Goal: Task Accomplishment & Management: Use online tool/utility

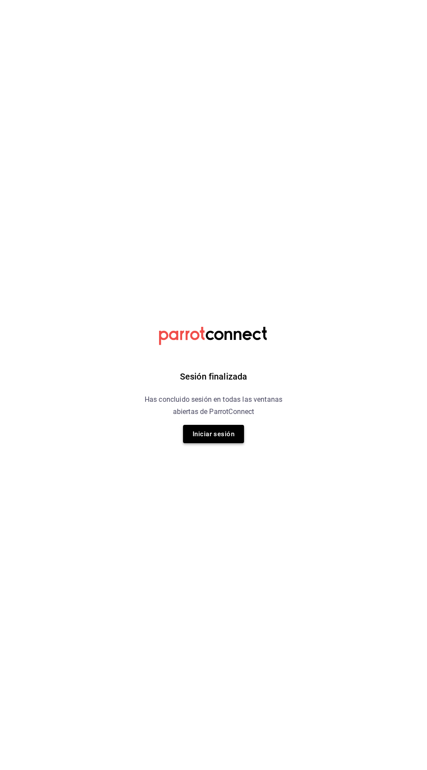
click at [210, 436] on button "Iniciar sesión" at bounding box center [213, 434] width 61 height 18
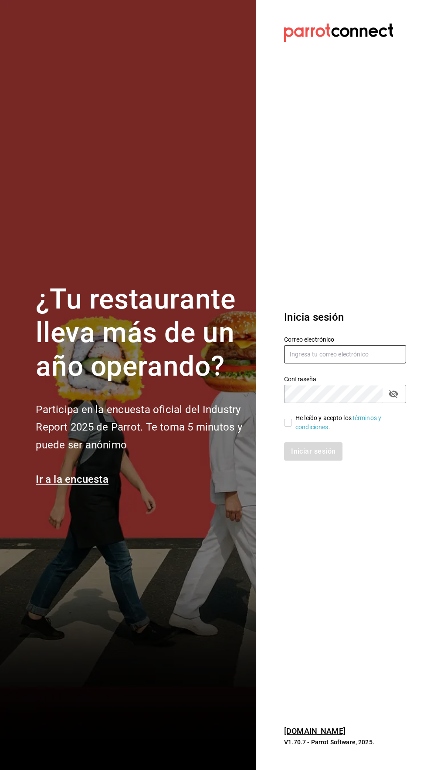
click at [307, 364] on input "text" at bounding box center [345, 354] width 122 height 18
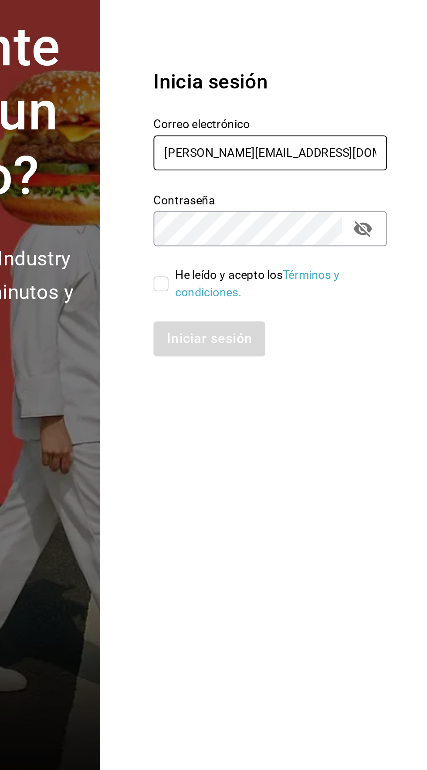
type input "roberto.gmz17@gmail.com"
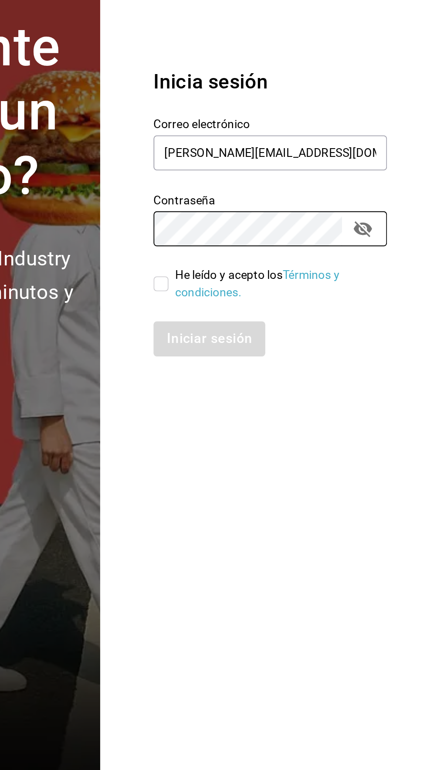
click at [288, 427] on input "He leído y acepto los Términos y condiciones." at bounding box center [288, 423] width 8 height 8
checkbox input "true"
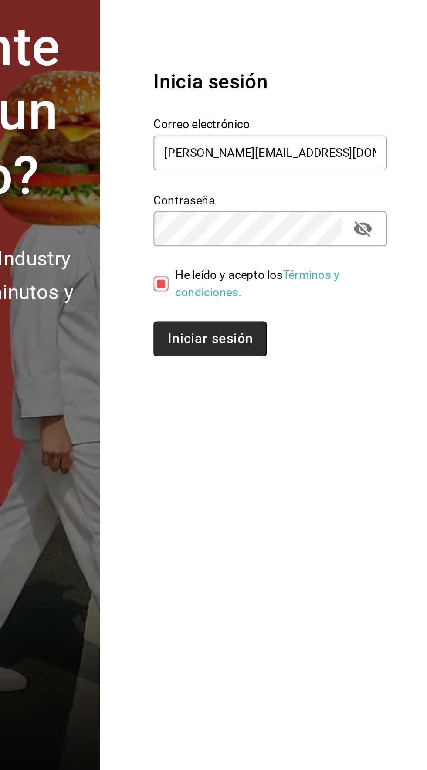
click at [310, 461] on button "Iniciar sesión" at bounding box center [313, 452] width 59 height 18
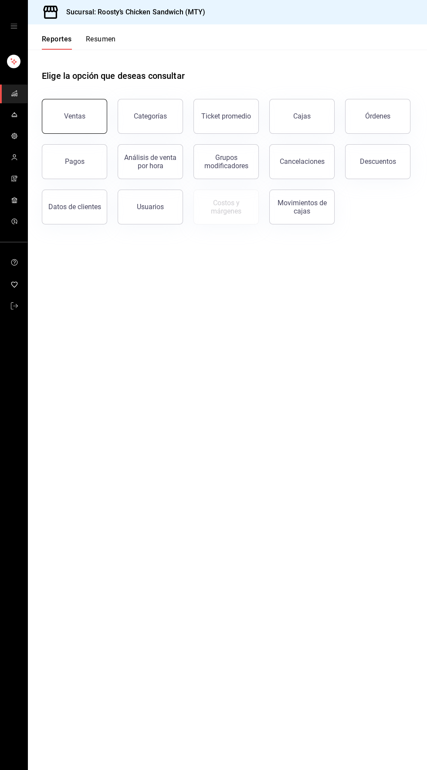
click at [46, 115] on button "Ventas" at bounding box center [74, 116] width 65 height 35
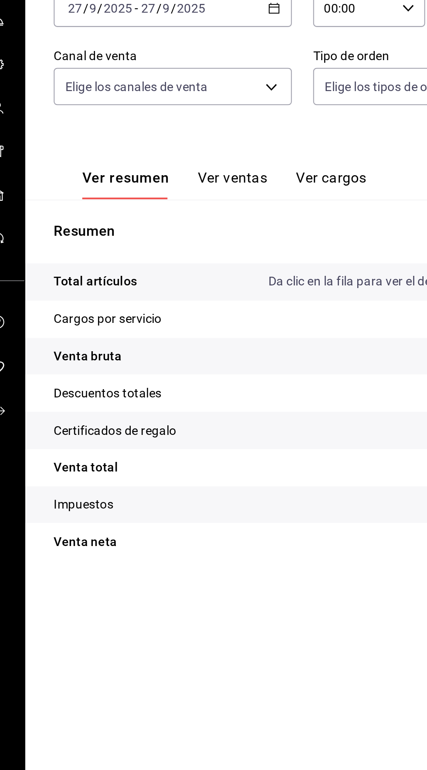
click at [120, 188] on button "Ver ventas" at bounding box center [129, 194] width 34 height 15
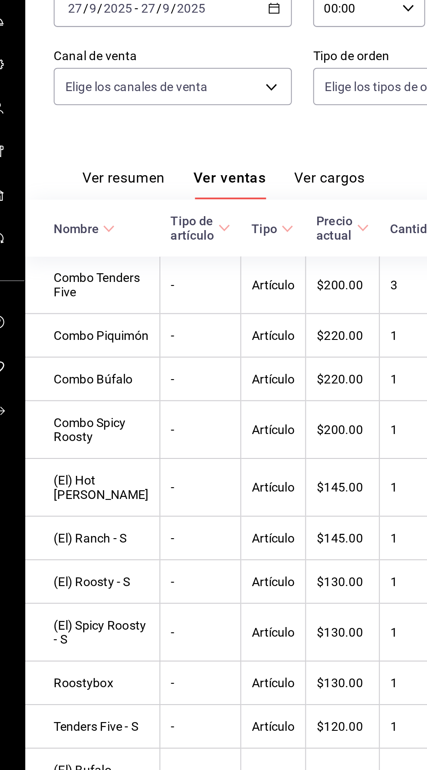
scroll to position [0, 0]
click at [66, 189] on button "Ver resumen" at bounding box center [76, 194] width 41 height 15
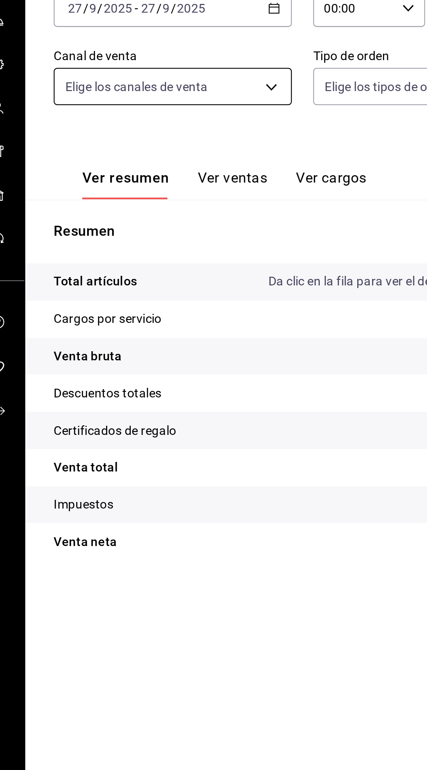
click at [56, 152] on body "Sucursal: Roosty’s Chicken Sandwich (MTY) Regresar Ventas Los artículos listado…" at bounding box center [213, 385] width 427 height 770
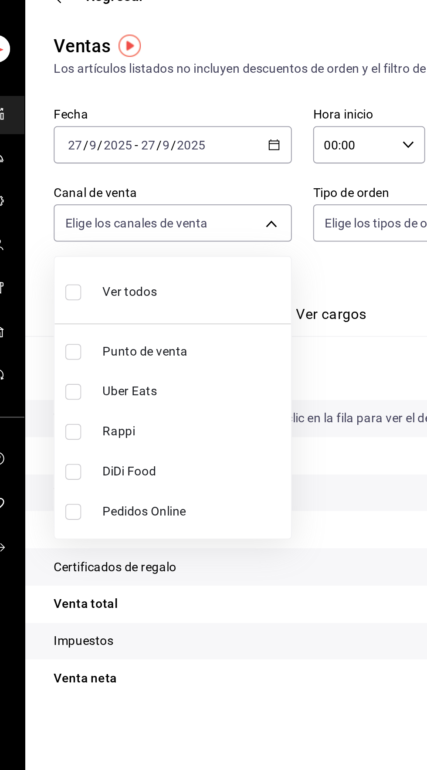
click at [175, 330] on div at bounding box center [213, 385] width 427 height 770
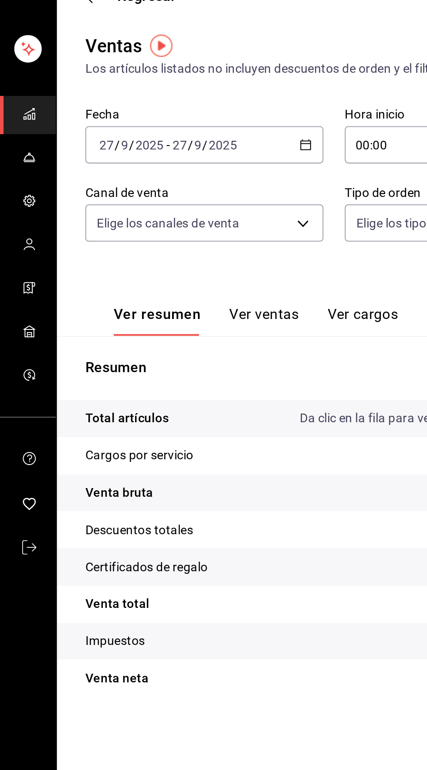
click at [13, 92] on icon "mailbox folders" at bounding box center [14, 92] width 5 height 3
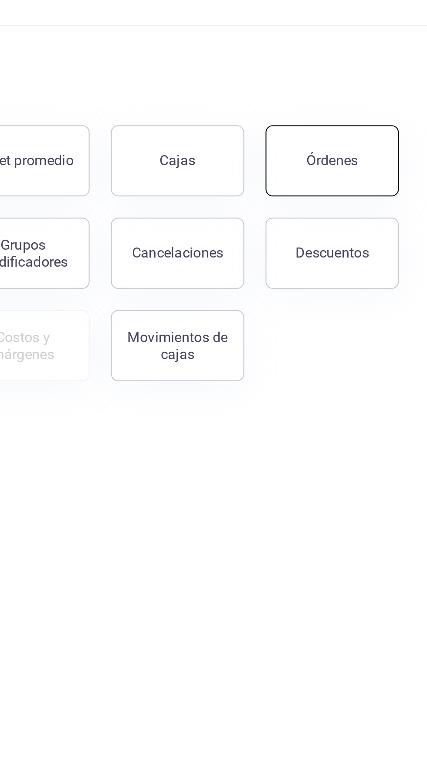
click at [384, 127] on button "Órdenes" at bounding box center [377, 116] width 65 height 35
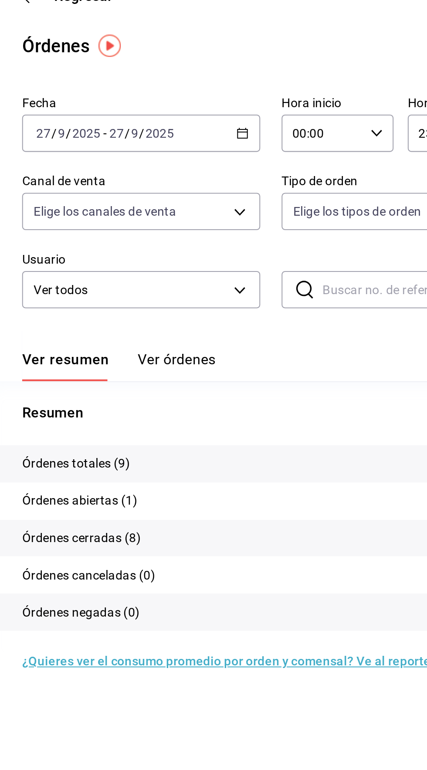
click at [62, 268] on p "Órdenes totales (9)" at bounding box center [68, 264] width 53 height 9
click at [114, 212] on button "Ver órdenes" at bounding box center [118, 217] width 38 height 15
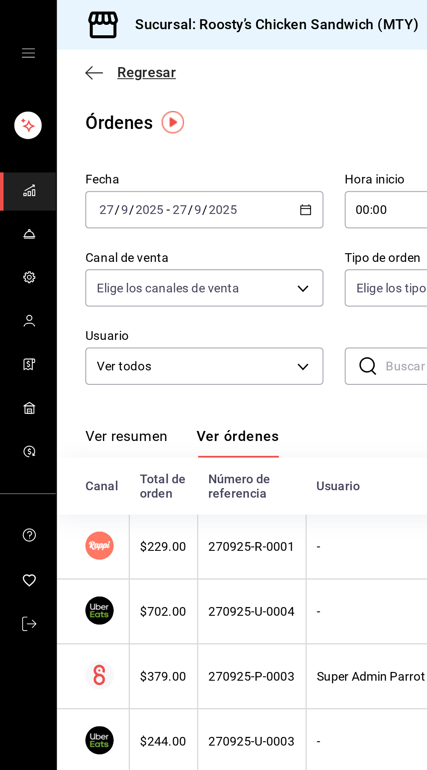
click at [54, 35] on span "Regresar" at bounding box center [64, 35] width 44 height 8
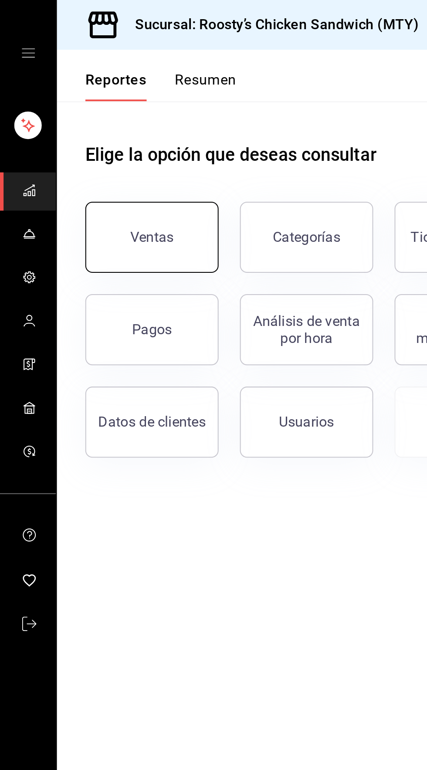
click at [69, 114] on div "Ventas" at bounding box center [74, 116] width 21 height 8
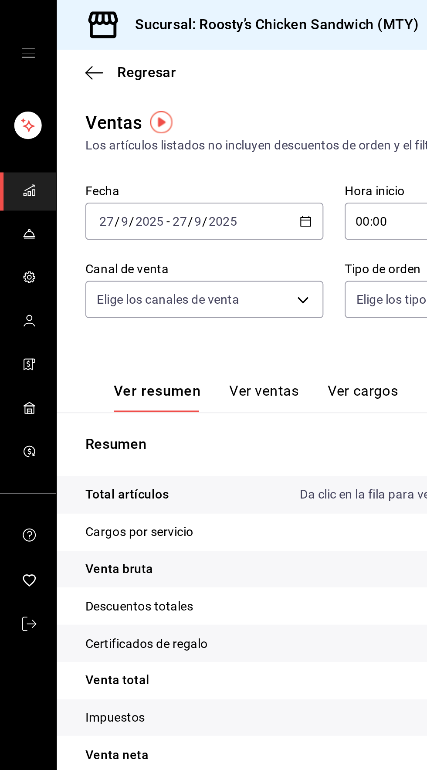
click at [78, 109] on input "2025" at bounding box center [73, 108] width 15 height 7
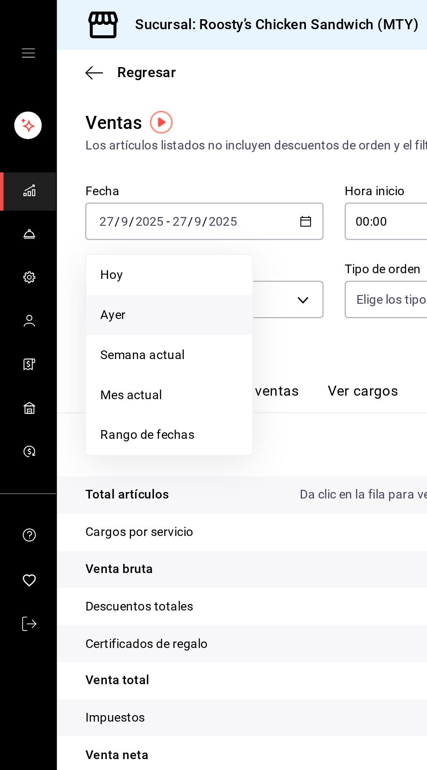
click at [51, 155] on span "Ayer" at bounding box center [83, 154] width 68 height 9
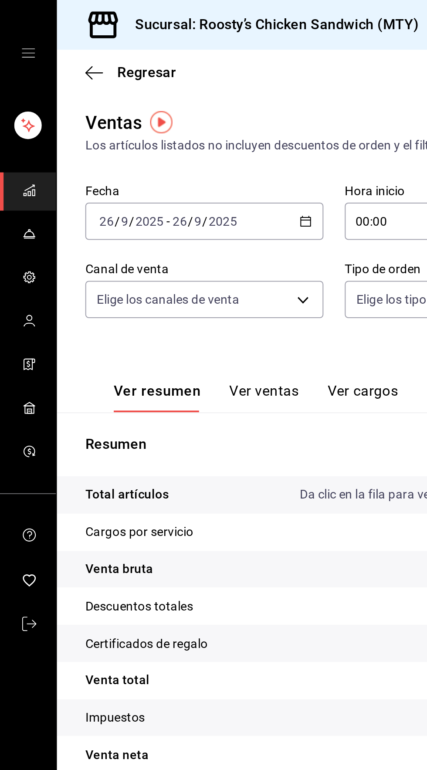
click at [96, 107] on input "9" at bounding box center [97, 108] width 4 height 7
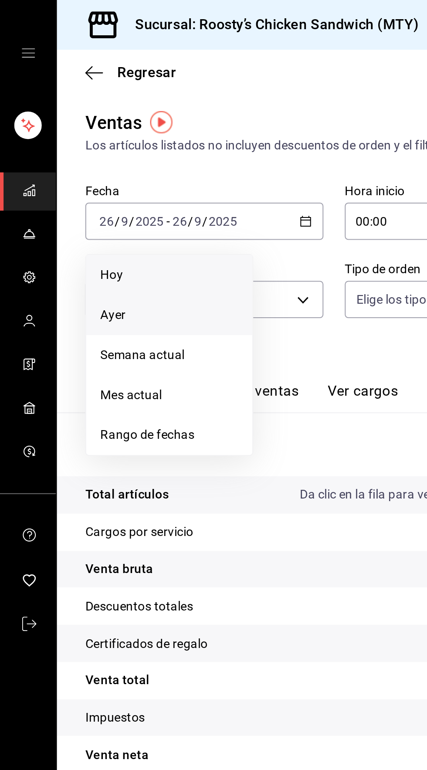
click at [52, 135] on span "Hoy" at bounding box center [83, 134] width 68 height 9
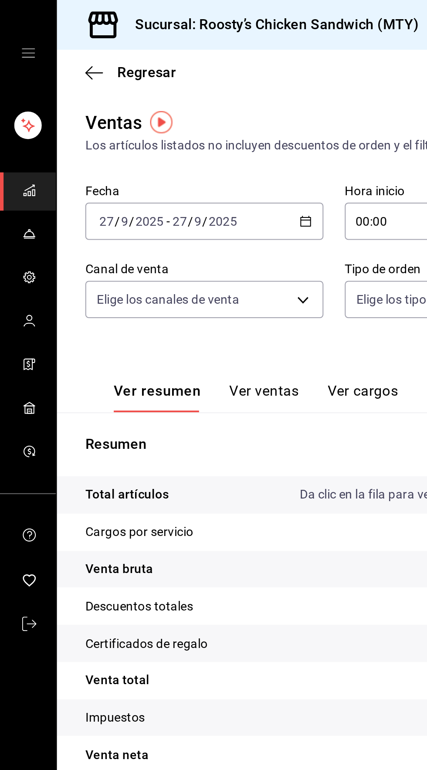
click at [77, 109] on input "2025" at bounding box center [73, 108] width 15 height 7
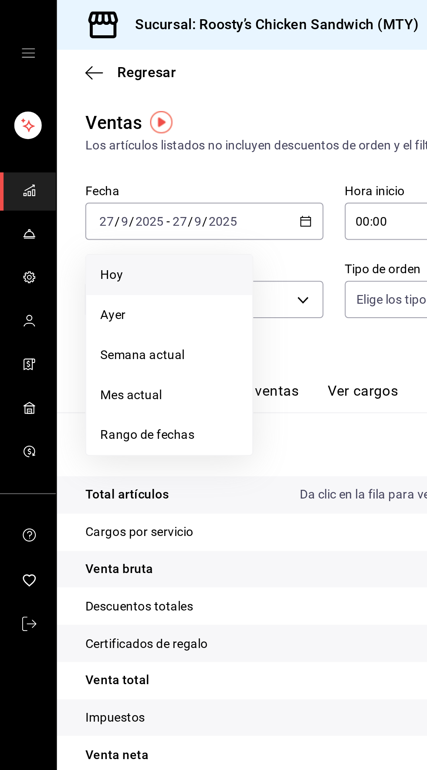
click at [57, 134] on span "Hoy" at bounding box center [83, 134] width 68 height 9
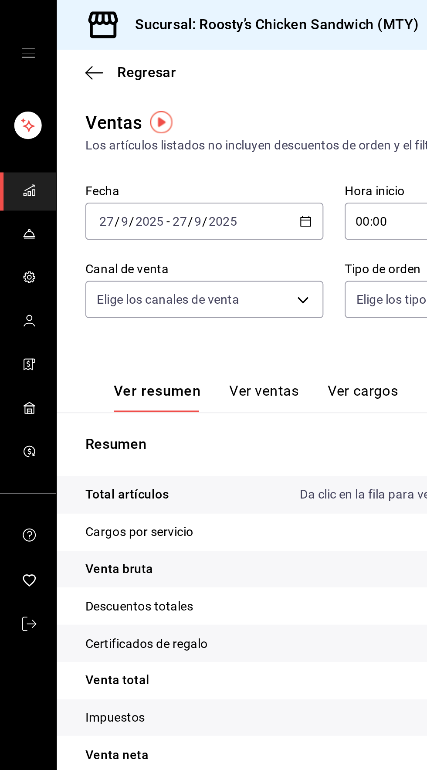
click at [61, 106] on input "9" at bounding box center [61, 108] width 4 height 7
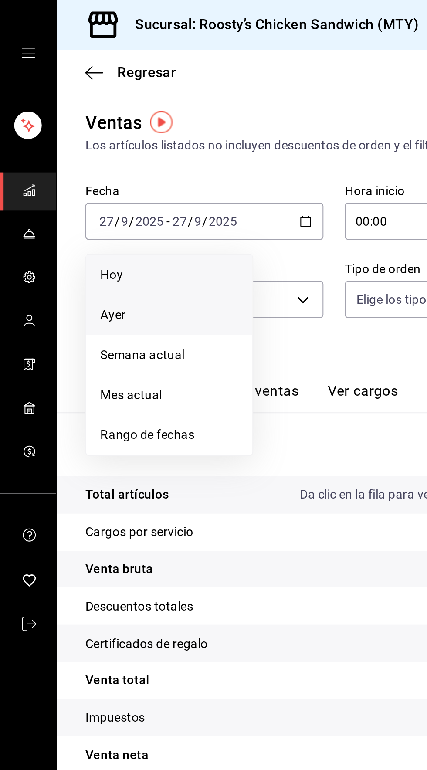
click at [53, 153] on span "Ayer" at bounding box center [83, 154] width 68 height 9
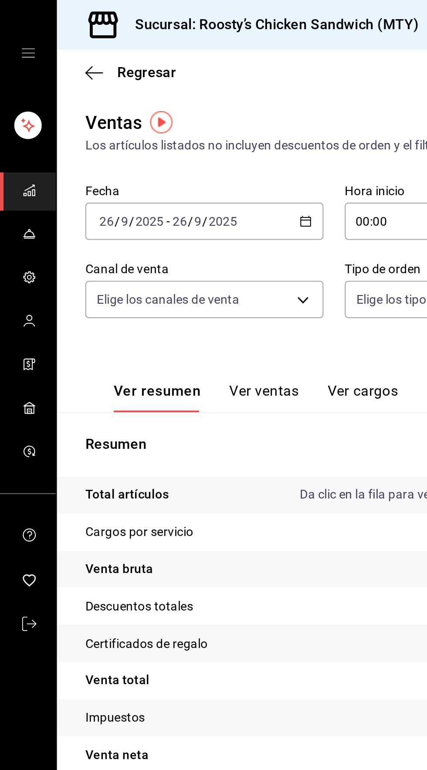
click at [61, 112] on input "9" at bounding box center [61, 108] width 4 height 7
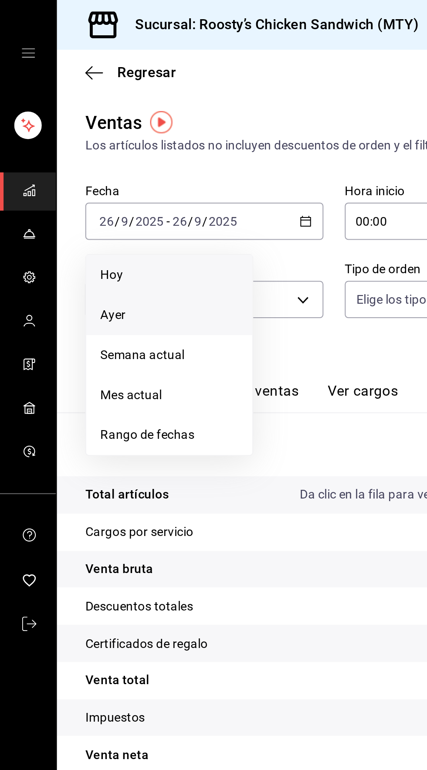
click at [52, 133] on span "Hoy" at bounding box center [83, 134] width 68 height 9
